Goal: Information Seeking & Learning: Find specific fact

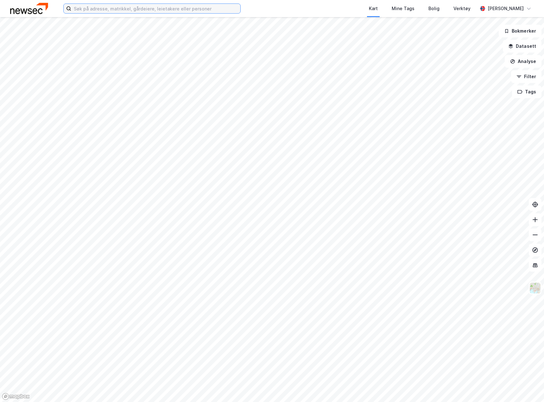
click at [111, 9] on input at bounding box center [155, 8] width 169 height 9
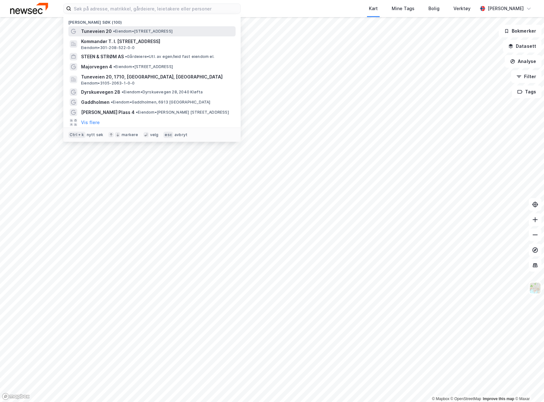
click at [97, 30] on span "Tuneveien 20" at bounding box center [96, 32] width 31 height 8
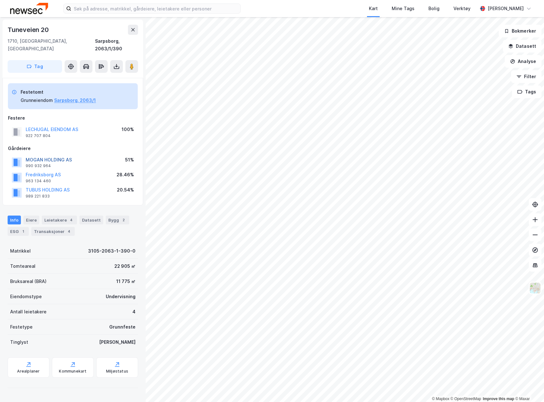
click at [0, 0] on button "MOGAN HOLDING AS" at bounding box center [0, 0] width 0 height 0
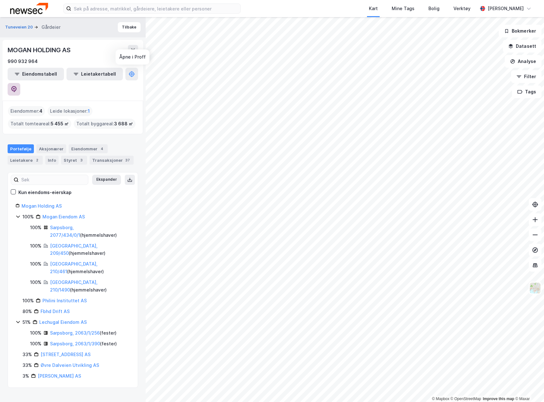
click at [20, 83] on button at bounding box center [14, 89] width 13 height 13
